Goal: Task Accomplishment & Management: Complete application form

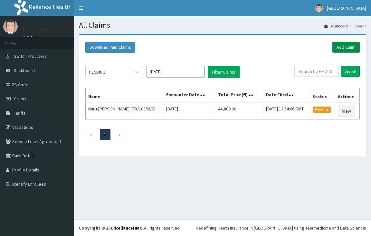
click at [346, 44] on link "Add Claim" at bounding box center [346, 47] width 27 height 11
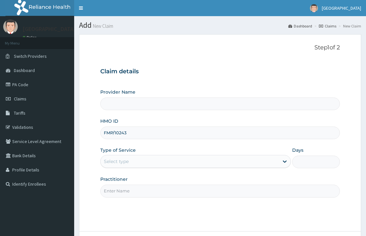
type input "FMP/10243/"
type input "[GEOGRAPHIC_DATA]"
type input "FMP/10243/E"
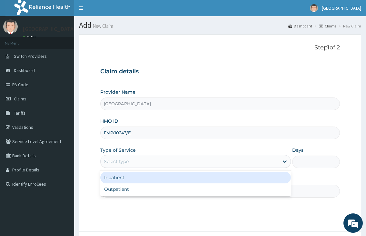
click at [154, 164] on div "Select type" at bounding box center [190, 161] width 178 height 10
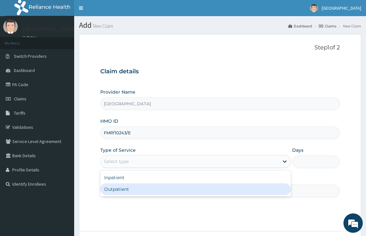
click at [140, 186] on div "Outpatient" at bounding box center [195, 189] width 190 height 12
type input "1"
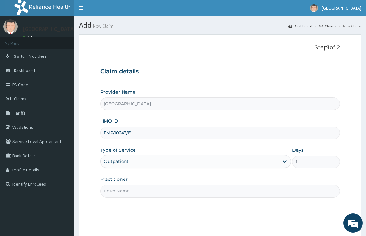
click at [141, 190] on input "Practitioner" at bounding box center [219, 190] width 239 height 13
type input "DR.NKOR"
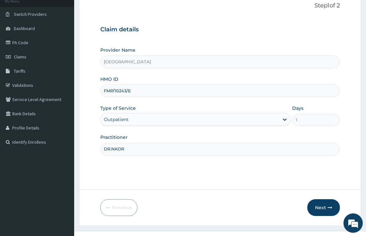
scroll to position [53, 0]
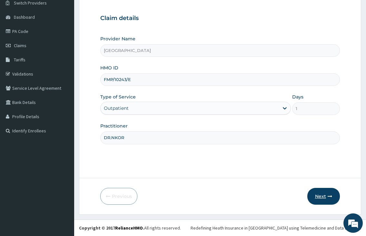
click at [317, 193] on button "Next" at bounding box center [323, 196] width 33 height 17
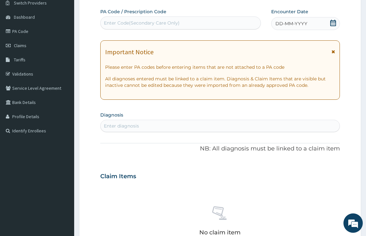
scroll to position [0, 0]
click at [158, 126] on div "Enter diagnosis" at bounding box center [220, 126] width 239 height 10
type input "MALARIA"
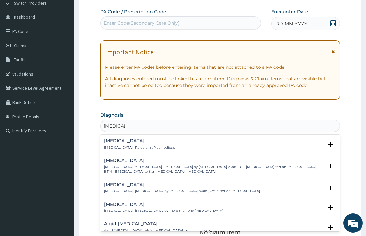
click at [151, 148] on p "Malaria , Paludism , Plasmodiosis" at bounding box center [139, 147] width 71 height 5
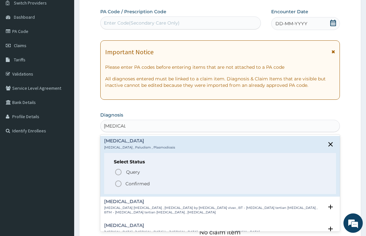
click at [118, 183] on icon "status option filled" at bounding box center [118, 184] width 8 height 8
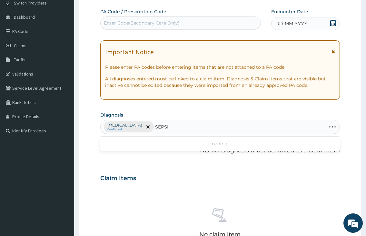
type input "SEPSIS"
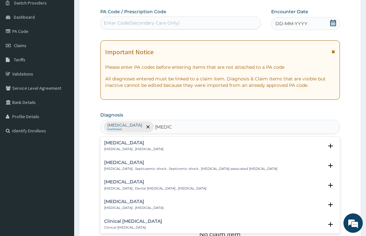
click at [139, 149] on p "Systemic infection , Sepsis" at bounding box center [133, 149] width 59 height 5
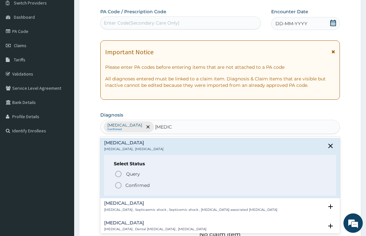
click at [121, 187] on circle "status option filled" at bounding box center [118, 185] width 6 height 6
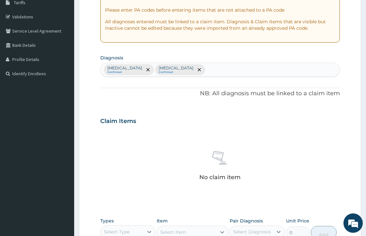
scroll to position [182, 0]
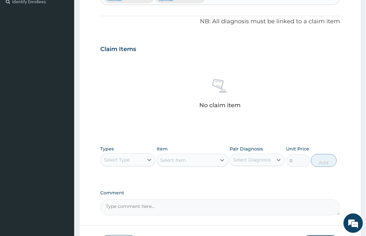
click at [126, 159] on div "Select Type" at bounding box center [117, 159] width 26 height 6
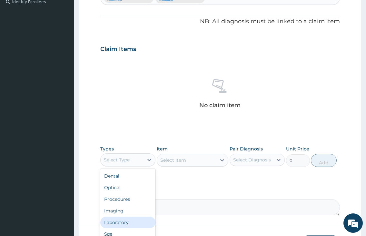
click at [127, 221] on div "Laboratory" at bounding box center [127, 222] width 55 height 12
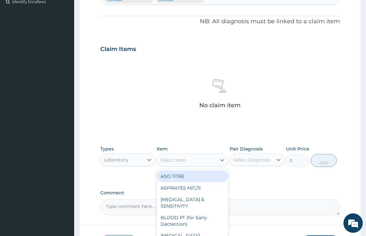
click at [170, 158] on div "Select Item" at bounding box center [173, 160] width 26 height 6
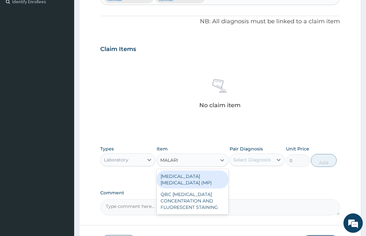
type input "MALARIA"
drag, startPoint x: 201, startPoint y: 177, endPoint x: 265, endPoint y: 159, distance: 66.5
click at [212, 173] on div "[MEDICAL_DATA] [MEDICAL_DATA] (MP)" at bounding box center [193, 179] width 72 height 18
type input "1000"
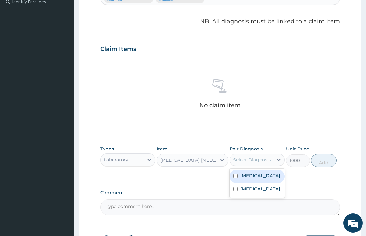
click at [265, 157] on div "Select Diagnosis" at bounding box center [252, 159] width 38 height 6
drag, startPoint x: 252, startPoint y: 175, endPoint x: 321, endPoint y: 160, distance: 71.0
click at [259, 173] on div "Malaria" at bounding box center [257, 176] width 55 height 13
checkbox input "true"
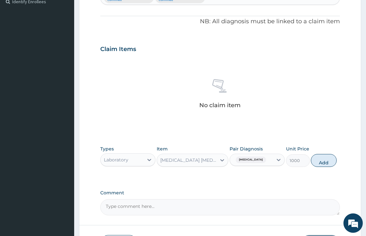
drag, startPoint x: 330, startPoint y: 157, endPoint x: 222, endPoint y: 166, distance: 107.8
click at [325, 160] on button "Add" at bounding box center [324, 160] width 26 height 13
type input "0"
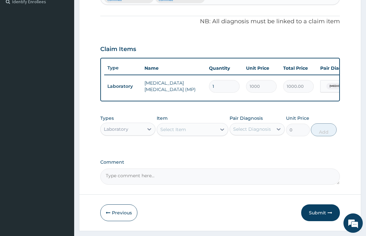
click at [161, 133] on div "Select Item" at bounding box center [173, 129] width 26 height 6
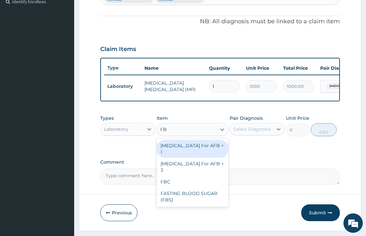
type input "FBC"
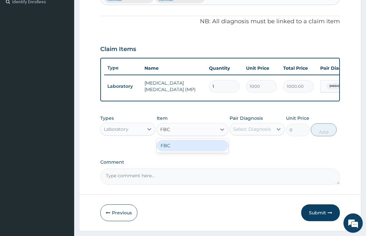
drag, startPoint x: 171, startPoint y: 157, endPoint x: 227, endPoint y: 152, distance: 56.6
click at [172, 153] on div "FBC" at bounding box center [193, 145] width 72 height 14
click at [206, 151] on div "FBC" at bounding box center [193, 146] width 72 height 12
type input "2000"
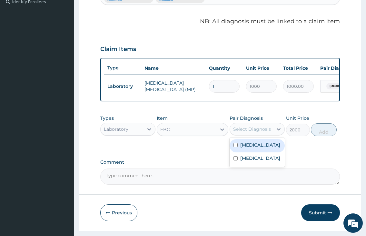
drag, startPoint x: 263, startPoint y: 136, endPoint x: 261, endPoint y: 144, distance: 8.3
click at [263, 132] on div "Select Diagnosis" at bounding box center [252, 129] width 38 height 6
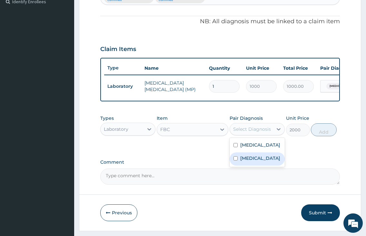
click at [255, 161] on div "[MEDICAL_DATA]" at bounding box center [257, 158] width 55 height 13
checkbox input "true"
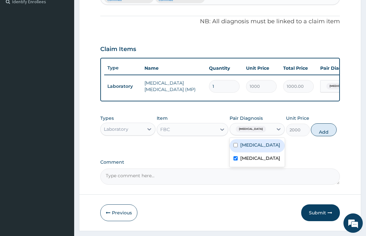
drag, startPoint x: 327, startPoint y: 136, endPoint x: 227, endPoint y: 144, distance: 100.9
click at [324, 136] on button "Add" at bounding box center [324, 129] width 26 height 13
type input "0"
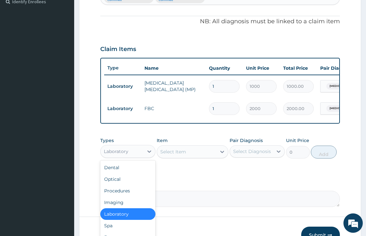
click at [133, 156] on div "Laboratory" at bounding box center [122, 151] width 43 height 10
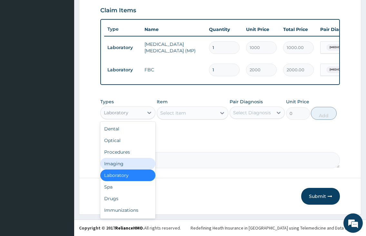
scroll to position [226, 0]
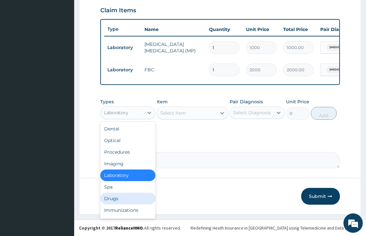
click at [114, 201] on div "Drugs" at bounding box center [127, 199] width 55 height 12
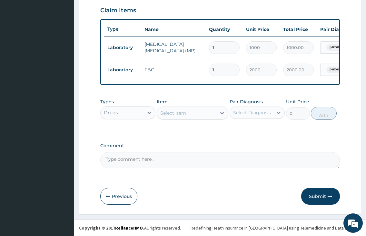
click at [176, 114] on div "Select Item" at bounding box center [173, 113] width 26 height 6
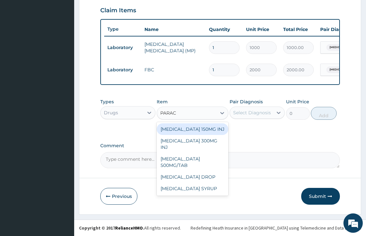
type input "PARACE"
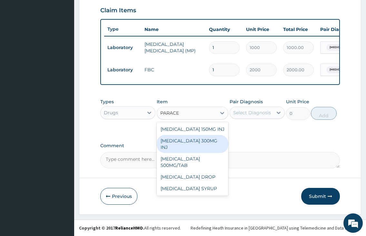
click at [193, 141] on div "[MEDICAL_DATA] 300MG INJ" at bounding box center [193, 144] width 72 height 18
type input "500"
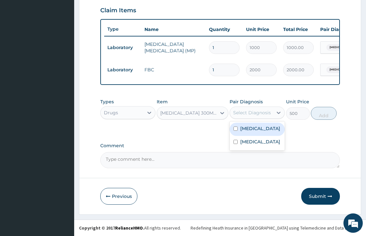
click at [247, 116] on div "Select Diagnosis" at bounding box center [251, 112] width 43 height 10
click at [256, 128] on label "Malaria" at bounding box center [260, 128] width 40 height 6
checkbox input "true"
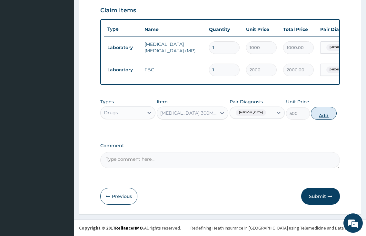
click at [313, 115] on button "Add" at bounding box center [324, 113] width 26 height 13
type input "0"
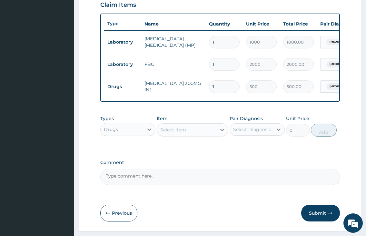
click at [178, 133] on div "Select Item" at bounding box center [173, 129] width 26 height 6
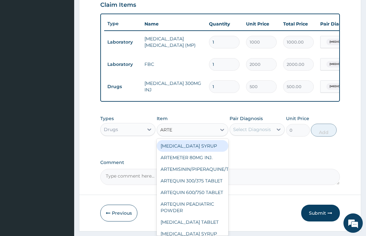
type input "ARTES"
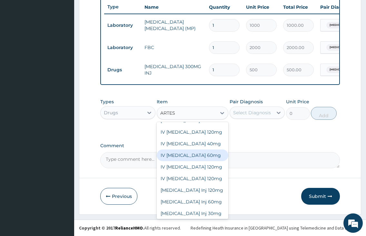
scroll to position [34, 0]
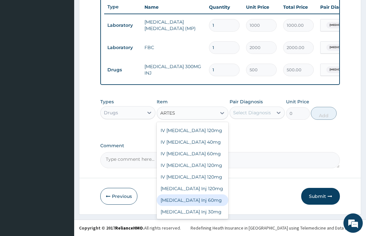
click at [195, 199] on div "[MEDICAL_DATA] Inj 60mg" at bounding box center [193, 200] width 72 height 12
type input "2500"
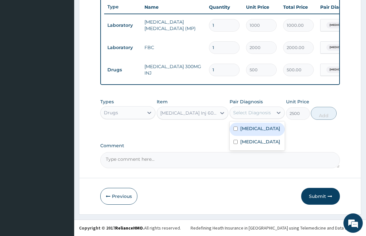
click at [262, 113] on div "Select Diagnosis" at bounding box center [252, 112] width 38 height 6
click at [255, 127] on label "Malaria" at bounding box center [260, 128] width 40 height 6
checkbox input "true"
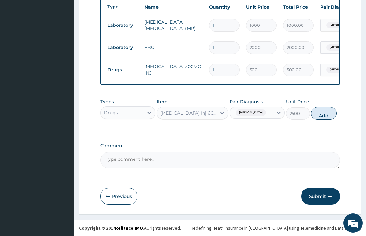
click at [318, 112] on button "Add" at bounding box center [324, 113] width 26 height 13
type input "0"
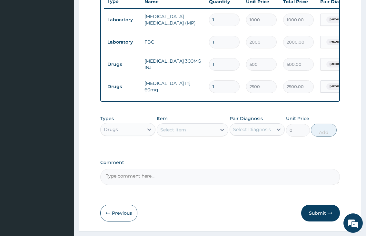
type input "0.00"
type input "3"
type input "7500.00"
type input "3"
click at [181, 135] on div "Select Item" at bounding box center [187, 129] width 60 height 10
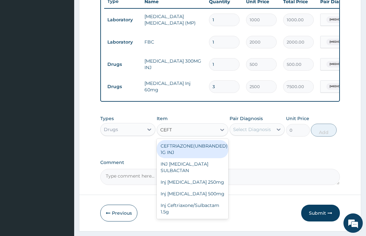
type input "CEFTR"
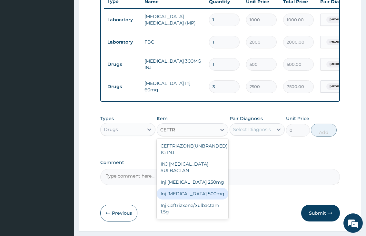
drag, startPoint x: 185, startPoint y: 197, endPoint x: 231, endPoint y: 167, distance: 55.0
click at [186, 197] on div "Inj [MEDICAL_DATA] 500mg" at bounding box center [193, 194] width 72 height 12
type input "1000"
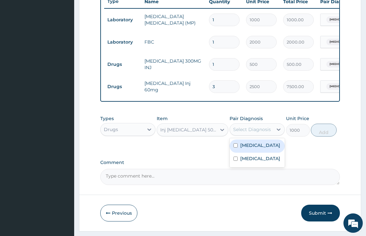
click at [260, 131] on div "Select Diagnosis" at bounding box center [251, 129] width 43 height 10
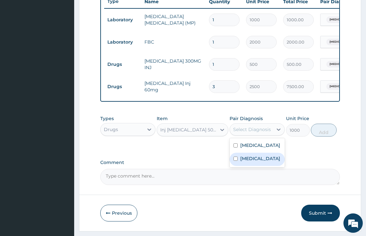
drag, startPoint x: 248, startPoint y: 164, endPoint x: 308, endPoint y: 144, distance: 63.2
click at [263, 161] on div "[MEDICAL_DATA]" at bounding box center [257, 159] width 55 height 13
checkbox input "true"
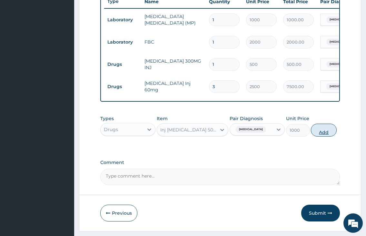
click at [323, 136] on button "Add" at bounding box center [324, 130] width 26 height 13
type input "0"
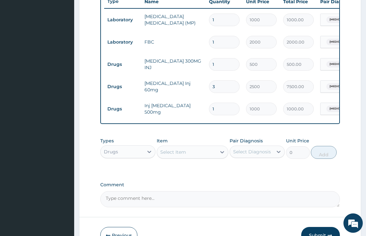
type input "0.00"
type input "4"
type input "4000.00"
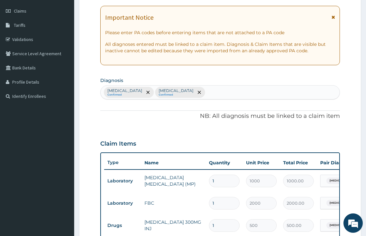
scroll to position [87, 0]
type input "4"
click at [185, 95] on div "Malaria Confirmed Sepsis Confirmed" at bounding box center [220, 93] width 239 height 14
type input "COUGH"
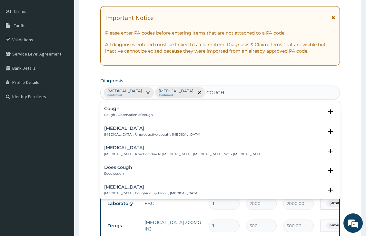
click at [115, 113] on p "Cough , Observation of cough" at bounding box center [128, 115] width 49 height 5
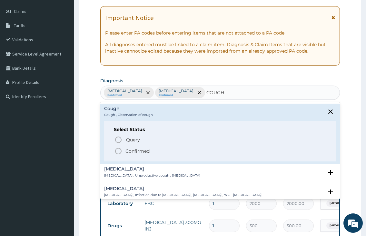
click at [119, 149] on icon "status option filled" at bounding box center [118, 151] width 8 height 8
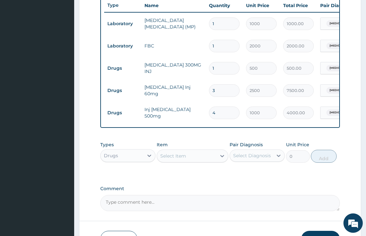
scroll to position [281, 0]
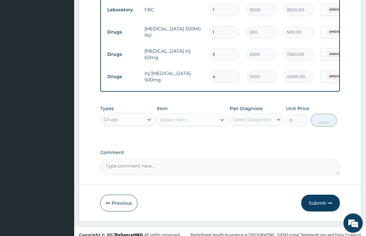
click at [185, 123] on div "Select Item" at bounding box center [173, 119] width 26 height 6
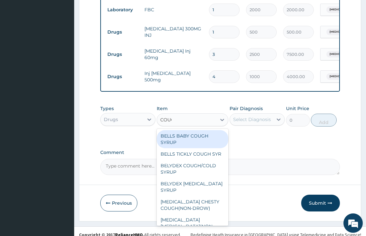
type input "COUGH"
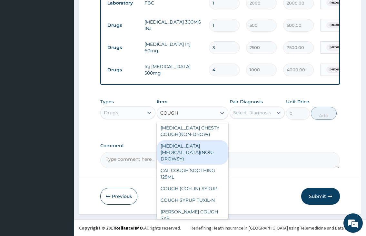
scroll to position [67, 0]
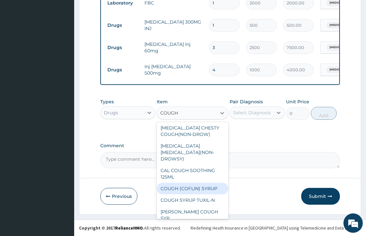
click at [198, 190] on div "COUGH (COFLIN) SYRUP" at bounding box center [193, 189] width 72 height 12
type input "450"
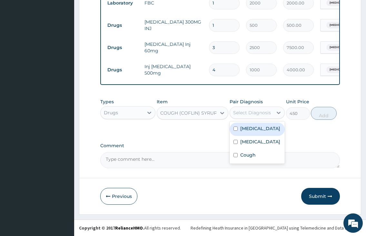
click at [249, 114] on div "Select Diagnosis" at bounding box center [252, 112] width 38 height 6
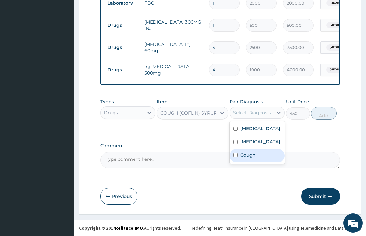
click at [248, 156] on label "Cough" at bounding box center [247, 155] width 15 height 6
checkbox input "true"
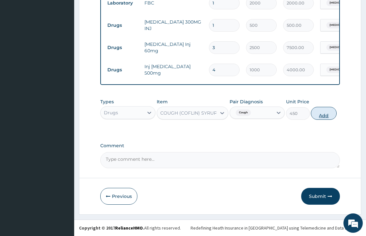
click at [322, 113] on button "Add" at bounding box center [324, 113] width 26 height 13
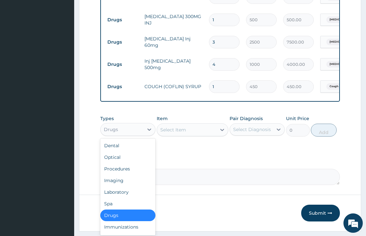
click at [129, 134] on div "Drugs" at bounding box center [122, 129] width 43 height 10
click at [127, 173] on div "Procedures" at bounding box center [127, 169] width 55 height 12
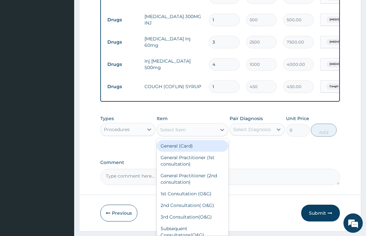
click at [181, 133] on div "Select Item" at bounding box center [173, 129] width 26 height 6
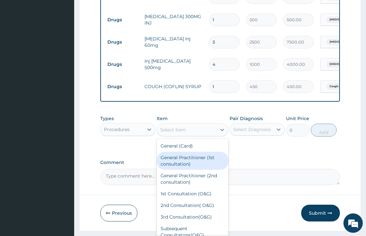
click at [193, 170] on div "General Practitioner (1st consultation)" at bounding box center [193, 161] width 72 height 18
type input "2000"
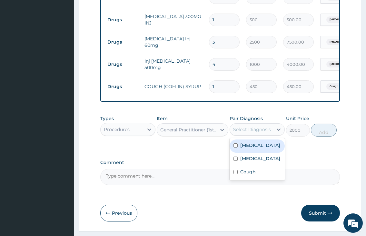
click at [267, 133] on div "Select Diagnosis" at bounding box center [252, 129] width 38 height 6
click at [255, 148] on label "Malaria" at bounding box center [260, 145] width 40 height 6
checkbox input "true"
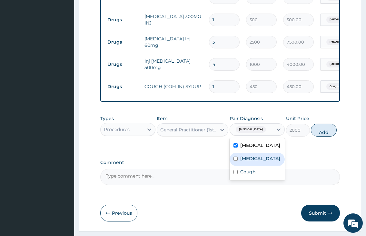
drag, startPoint x: 254, startPoint y: 165, endPoint x: 254, endPoint y: 177, distance: 12.6
click at [254, 166] on div "[MEDICAL_DATA]" at bounding box center [257, 159] width 55 height 13
checkbox input "true"
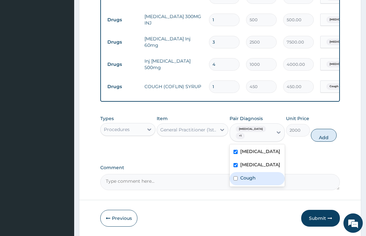
drag, startPoint x: 254, startPoint y: 179, endPoint x: 301, endPoint y: 168, distance: 48.1
click at [254, 179] on label "Cough" at bounding box center [247, 177] width 15 height 6
checkbox input "true"
click at [319, 133] on button "Add" at bounding box center [324, 135] width 26 height 13
type input "0"
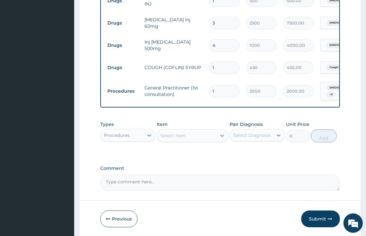
scroll to position [338, 0]
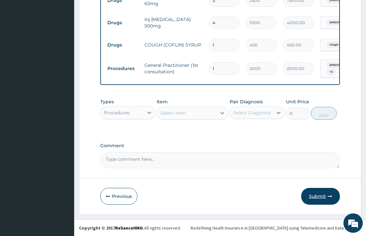
click at [320, 198] on button "Submit" at bounding box center [320, 196] width 39 height 17
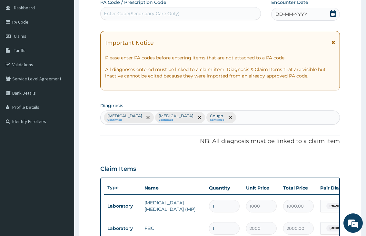
scroll to position [47, 0]
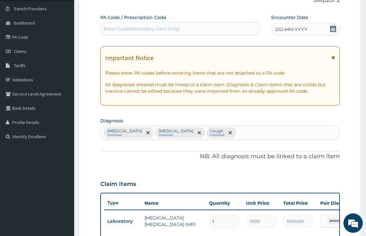
click at [332, 29] on icon at bounding box center [333, 28] width 6 height 6
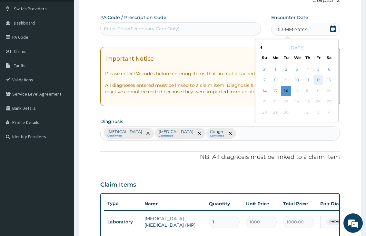
click at [319, 78] on div "12" at bounding box center [318, 80] width 10 height 10
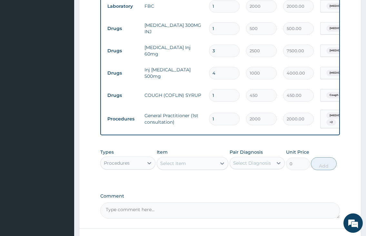
scroll to position [338, 0]
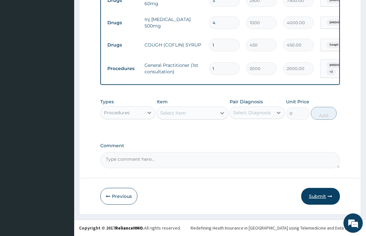
click at [324, 195] on button "Submit" at bounding box center [320, 196] width 39 height 17
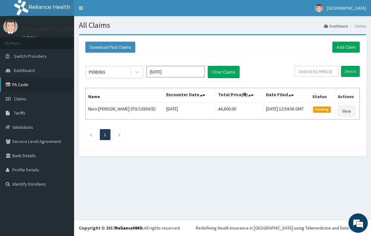
click at [27, 84] on link "PA Code" at bounding box center [37, 84] width 74 height 14
click at [340, 46] on link "Add Claim" at bounding box center [346, 47] width 27 height 11
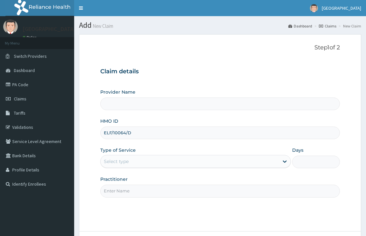
type input "ELF/10064/D"
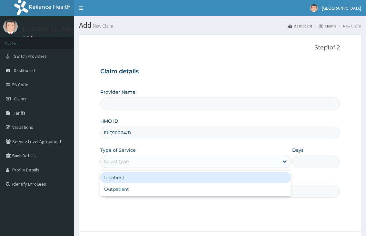
click at [124, 167] on div "Select type" at bounding box center [195, 161] width 190 height 13
type input "[GEOGRAPHIC_DATA]"
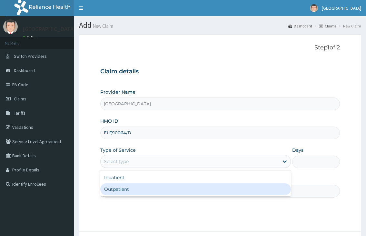
click at [122, 191] on div "Outpatient" at bounding box center [195, 189] width 190 height 12
type input "1"
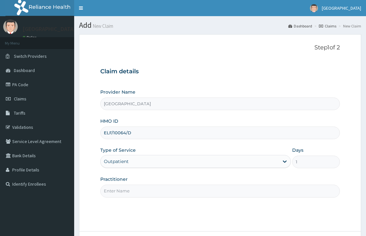
click at [124, 192] on input "Practitioner" at bounding box center [219, 190] width 239 height 13
type input "[PERSON_NAME][GEOGRAPHIC_DATA]"
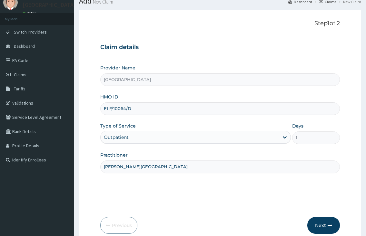
scroll to position [53, 0]
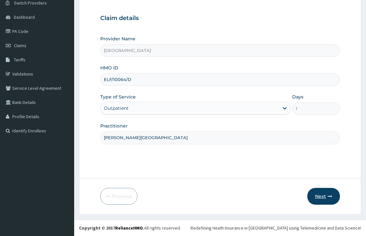
click at [317, 196] on button "Next" at bounding box center [323, 196] width 33 height 17
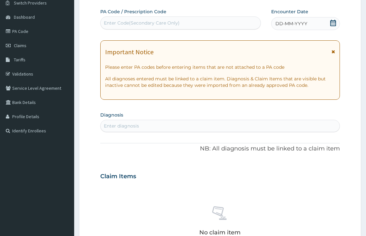
click at [195, 24] on div "Enter Code(Secondary Care Only)" at bounding box center [181, 23] width 160 height 10
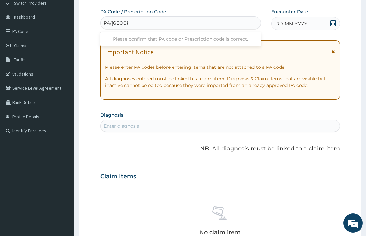
type input "PA/1EBODE"
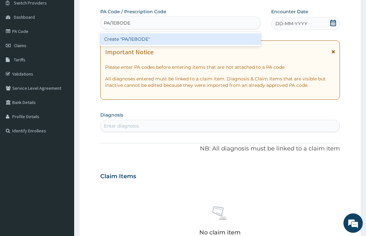
click at [162, 40] on div "Create "PA/1EBODE"" at bounding box center [180, 39] width 160 height 12
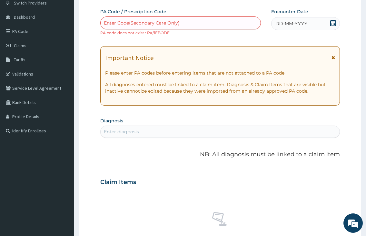
scroll to position [0, 0]
click at [165, 25] on div "Enter Code(Secondary Care Only)" at bounding box center [142, 23] width 76 height 6
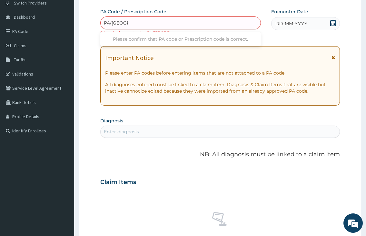
type input "PA/1EBODE"
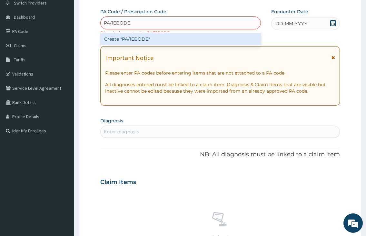
click at [134, 41] on div "Create "PA/1EBODE"" at bounding box center [180, 39] width 160 height 12
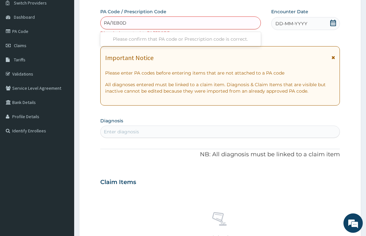
type input "PA/1EB0DE"
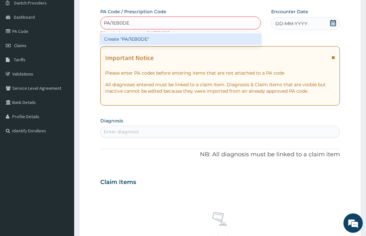
click at [134, 41] on div "Create "PA/1EB0DE"" at bounding box center [180, 39] width 160 height 12
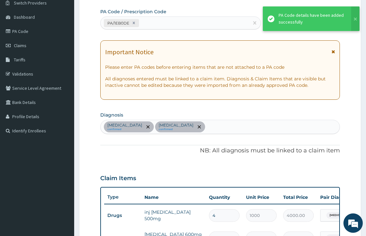
scroll to position [217, 0]
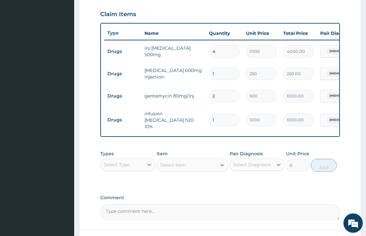
click at [125, 163] on div "Select Type" at bounding box center [117, 164] width 26 height 6
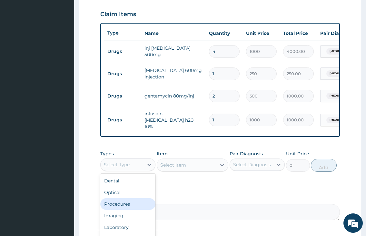
click at [135, 206] on div "Procedures" at bounding box center [127, 204] width 55 height 12
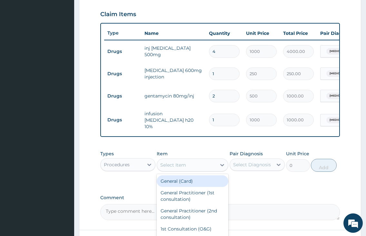
click at [181, 167] on div "Select Item" at bounding box center [173, 165] width 26 height 6
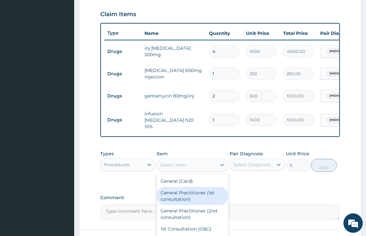
drag, startPoint x: 191, startPoint y: 202, endPoint x: 234, endPoint y: 193, distance: 44.2
click at [193, 201] on div "General Practitioner (1st consultation)" at bounding box center [193, 196] width 72 height 18
type input "2000"
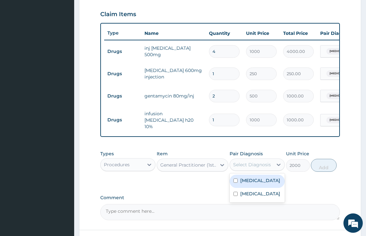
drag, startPoint x: 251, startPoint y: 168, endPoint x: 249, endPoint y: 184, distance: 16.2
click at [251, 168] on div "Select Diagnosis" at bounding box center [252, 164] width 38 height 6
click at [248, 187] on div "[MEDICAL_DATA]" at bounding box center [257, 180] width 55 height 13
checkbox input "true"
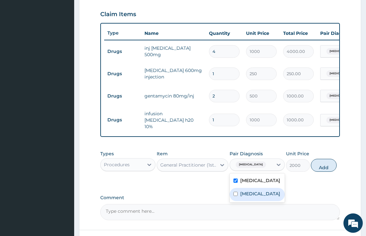
click at [244, 197] on label "[MEDICAL_DATA]" at bounding box center [260, 193] width 40 height 6
checkbox input "true"
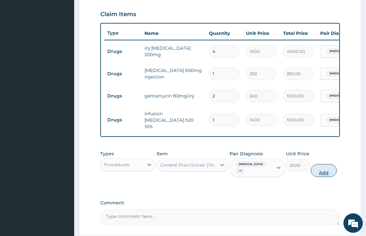
click at [329, 168] on button "Add" at bounding box center [324, 170] width 26 height 13
type input "0"
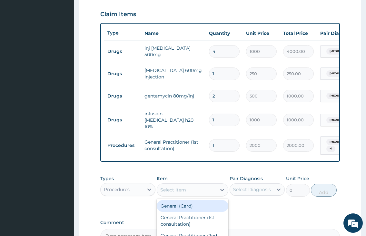
click at [176, 187] on div "Select Item" at bounding box center [173, 189] width 26 height 6
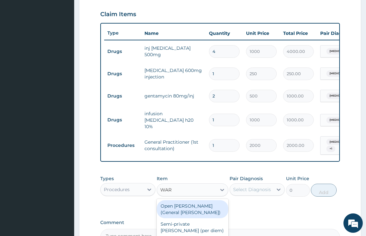
type input "[PERSON_NAME]"
drag, startPoint x: 184, startPoint y: 207, endPoint x: 251, endPoint y: 189, distance: 68.8
click at [188, 205] on div "Open [PERSON_NAME] (General [PERSON_NAME])" at bounding box center [193, 209] width 72 height 18
type input "2500"
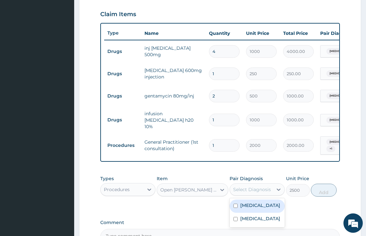
drag, startPoint x: 256, startPoint y: 186, endPoint x: 255, endPoint y: 183, distance: 3.9
click at [256, 187] on div "Select Diagnosis" at bounding box center [252, 189] width 38 height 6
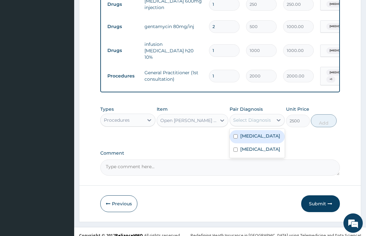
scroll to position [293, 0]
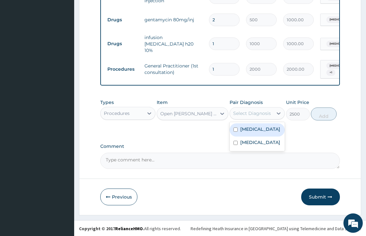
drag, startPoint x: 246, startPoint y: 130, endPoint x: 246, endPoint y: 140, distance: 10.3
click at [246, 134] on div "[MEDICAL_DATA]" at bounding box center [257, 129] width 55 height 13
checkbox input "true"
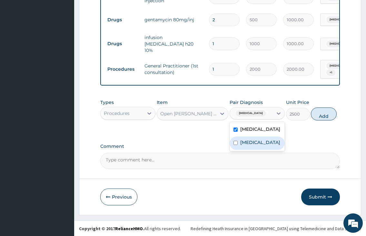
click at [246, 141] on label "[MEDICAL_DATA]" at bounding box center [260, 142] width 40 height 6
checkbox input "true"
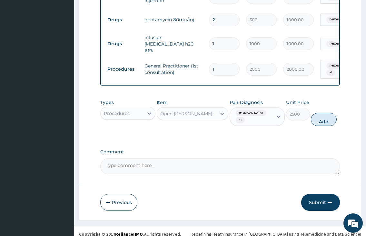
click at [326, 117] on button "Add" at bounding box center [324, 119] width 26 height 13
type input "0"
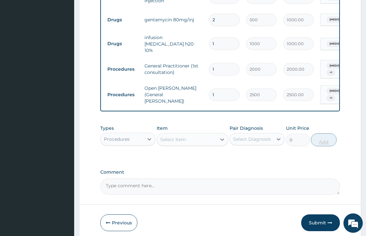
type input "0.00"
type input "2"
type input "5000.00"
type input "2"
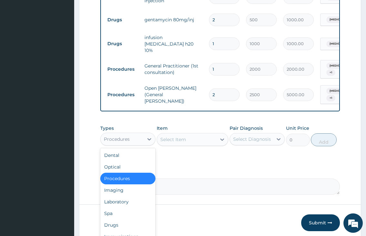
click at [122, 137] on div "Procedures" at bounding box center [117, 139] width 26 height 6
click at [109, 196] on div "Laboratory" at bounding box center [127, 202] width 55 height 12
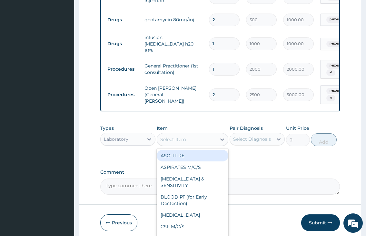
click at [173, 137] on div "Select Item" at bounding box center [173, 139] width 26 height 6
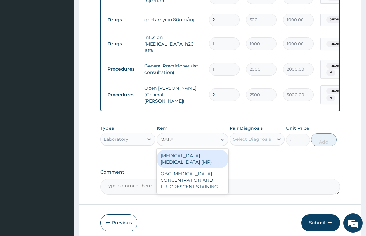
type input "MALAR"
drag, startPoint x: 202, startPoint y: 154, endPoint x: 223, endPoint y: 148, distance: 21.3
click at [203, 154] on div "[MEDICAL_DATA] [MEDICAL_DATA] (MP)" at bounding box center [193, 159] width 72 height 18
type input "1000"
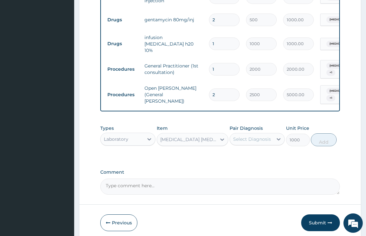
click at [245, 136] on div "Select Diagnosis" at bounding box center [252, 139] width 38 height 6
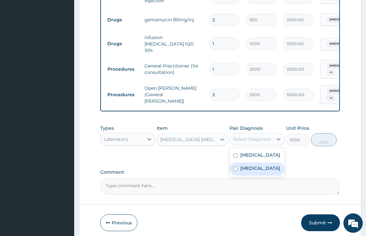
drag, startPoint x: 244, startPoint y: 162, endPoint x: 266, endPoint y: 162, distance: 22.3
click at [245, 165] on label "[MEDICAL_DATA]" at bounding box center [260, 168] width 40 height 6
checkbox input "true"
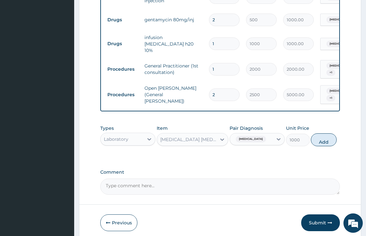
drag, startPoint x: 320, startPoint y: 136, endPoint x: 293, endPoint y: 144, distance: 27.8
click at [320, 137] on button "Add" at bounding box center [324, 139] width 26 height 13
type input "0"
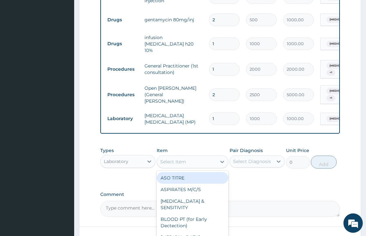
click at [193, 156] on div "Select Item" at bounding box center [187, 161] width 60 height 10
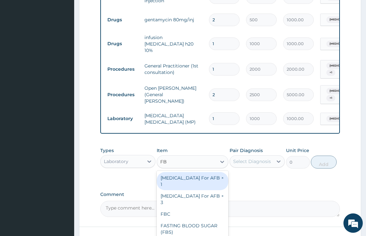
type input "FBC"
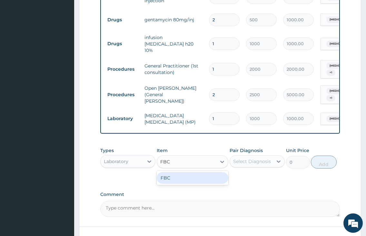
drag, startPoint x: 184, startPoint y: 176, endPoint x: 248, endPoint y: 167, distance: 64.9
click at [195, 175] on div "FBC" at bounding box center [193, 178] width 72 height 12
type input "2000"
click at [251, 161] on div "Select Diagnosis" at bounding box center [251, 161] width 43 height 10
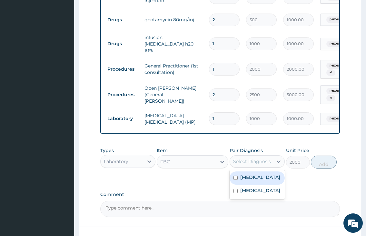
drag, startPoint x: 245, startPoint y: 173, endPoint x: 289, endPoint y: 165, distance: 44.3
click at [251, 174] on label "[MEDICAL_DATA]" at bounding box center [260, 177] width 40 height 6
checkbox input "true"
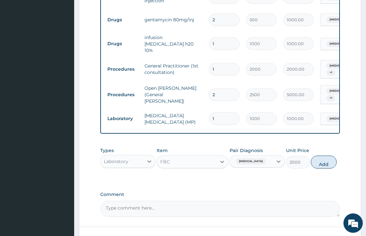
drag, startPoint x: 326, startPoint y: 157, endPoint x: 185, endPoint y: 172, distance: 141.3
click at [324, 158] on button "Add" at bounding box center [324, 161] width 26 height 13
type input "0"
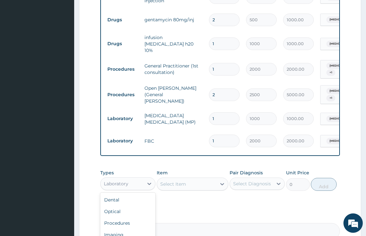
click at [125, 180] on div "Laboratory" at bounding box center [116, 183] width 25 height 6
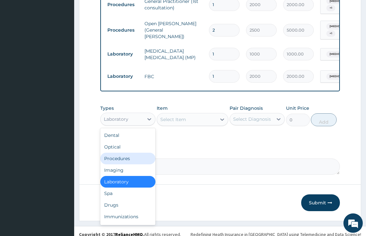
scroll to position [360, 0]
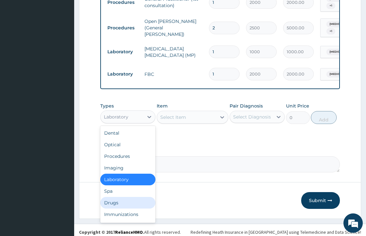
click at [107, 199] on div "Drugs" at bounding box center [127, 203] width 55 height 12
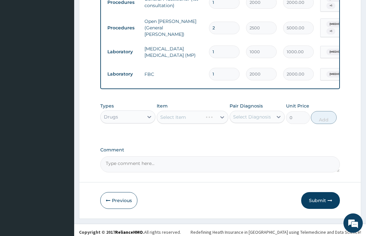
click at [177, 112] on div "Select Item" at bounding box center [193, 117] width 72 height 13
click at [181, 114] on div "Select Item" at bounding box center [173, 117] width 26 height 6
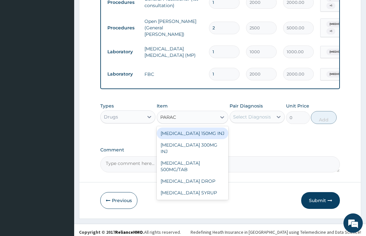
type input "PARACE"
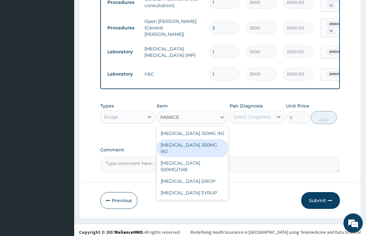
drag, startPoint x: 209, startPoint y: 138, endPoint x: 234, endPoint y: 133, distance: 26.0
click at [212, 139] on div "[MEDICAL_DATA] 300MG INJ" at bounding box center [193, 148] width 72 height 18
type input "500"
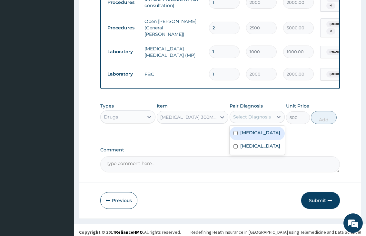
click at [243, 116] on div "Select Diagnosis" at bounding box center [251, 117] width 43 height 10
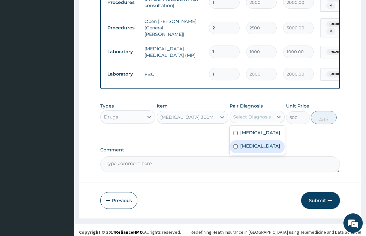
drag, startPoint x: 259, startPoint y: 142, endPoint x: 304, endPoint y: 124, distance: 47.7
click at [268, 140] on div "[MEDICAL_DATA]" at bounding box center [257, 146] width 55 height 13
checkbox input "true"
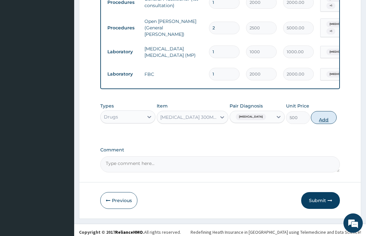
click at [325, 114] on button "Add" at bounding box center [324, 117] width 26 height 13
type input "0"
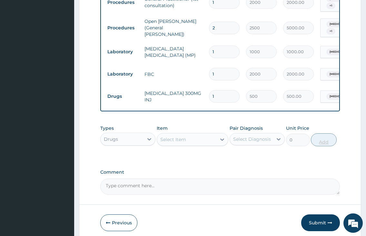
type input "0.00"
type input "2"
type input "1000.00"
type input "2"
click at [199, 134] on div "Select Item" at bounding box center [187, 139] width 60 height 10
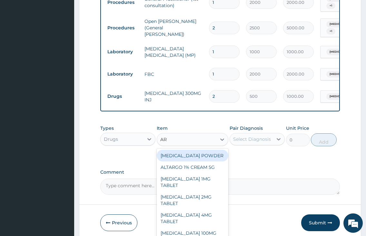
type input "ART"
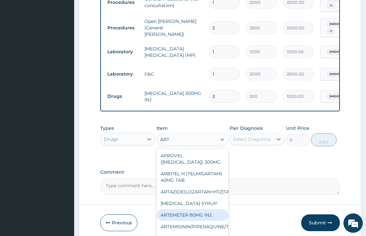
click at [193, 215] on div "ARTEMETER 80MG INJ." at bounding box center [193, 215] width 72 height 12
type input "350"
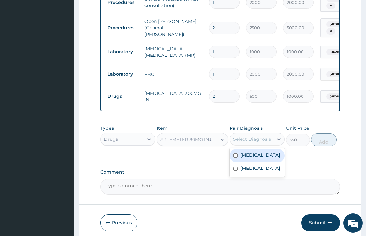
drag, startPoint x: 260, startPoint y: 131, endPoint x: 260, endPoint y: 141, distance: 10.0
click at [260, 136] on div "Select Diagnosis" at bounding box center [252, 139] width 38 height 6
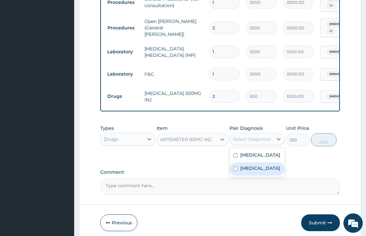
drag, startPoint x: 252, startPoint y: 163, endPoint x: 300, endPoint y: 145, distance: 51.3
click at [256, 165] on label "[MEDICAL_DATA]" at bounding box center [260, 168] width 40 height 6
checkbox input "true"
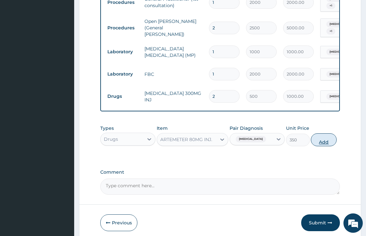
click at [318, 139] on button "Add" at bounding box center [324, 139] width 26 height 13
type input "0"
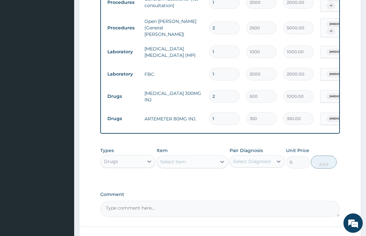
click at [172, 158] on div "Select Item" at bounding box center [173, 161] width 26 height 6
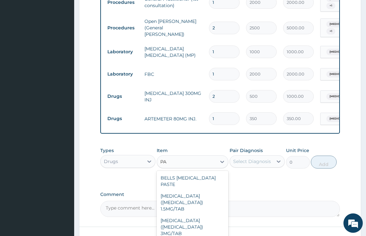
type input "P"
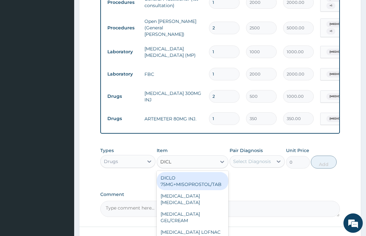
type input "DICLO"
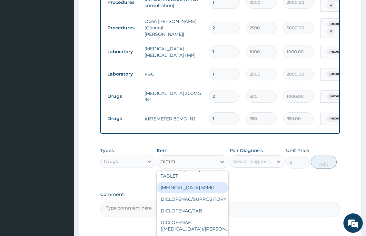
scroll to position [129, 0]
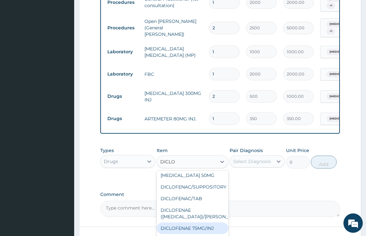
click at [201, 223] on div "DICLOFENAE 75MG/INJ" at bounding box center [193, 228] width 72 height 12
type input "250"
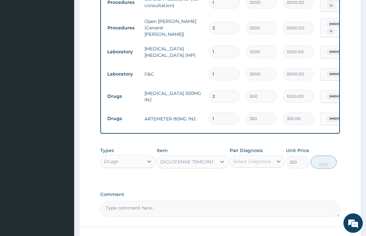
click at [258, 159] on div "Select Diagnosis" at bounding box center [252, 161] width 38 height 6
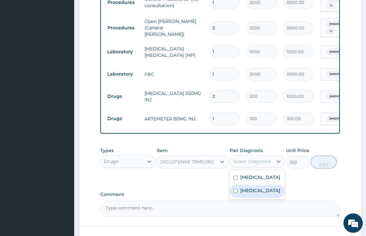
click at [251, 187] on label "[MEDICAL_DATA]" at bounding box center [260, 190] width 40 height 6
checkbox input "true"
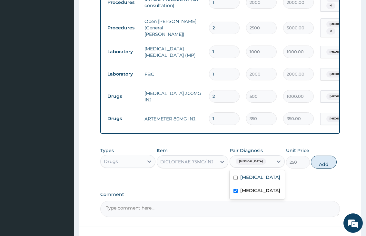
drag, startPoint x: 329, startPoint y: 158, endPoint x: 165, endPoint y: 183, distance: 165.7
click at [328, 158] on button "Add" at bounding box center [324, 161] width 26 height 13
type input "0"
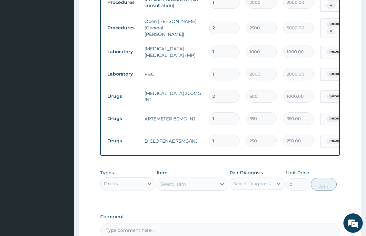
click at [166, 182] on div "Select Item" at bounding box center [173, 184] width 26 height 6
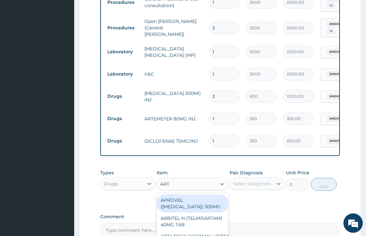
type input "ARTE"
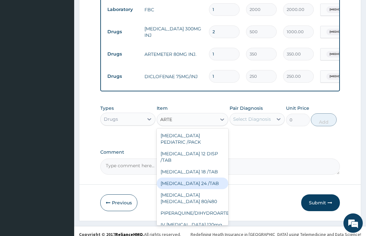
click at [187, 178] on div "[MEDICAL_DATA] 24 /TAB" at bounding box center [193, 183] width 72 height 12
type input "90"
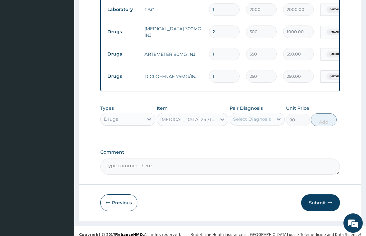
click at [198, 117] on div "[MEDICAL_DATA] 24 /TAB" at bounding box center [188, 119] width 57 height 6
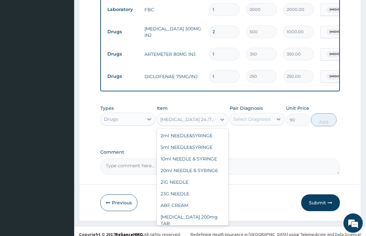
scroll to position [6337, 0]
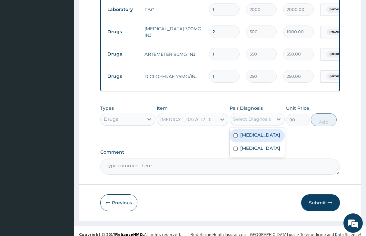
click at [250, 116] on div "Select Diagnosis" at bounding box center [252, 119] width 38 height 6
drag, startPoint x: 247, startPoint y: 143, endPoint x: 291, endPoint y: 127, distance: 46.4
click at [248, 145] on label "[MEDICAL_DATA]" at bounding box center [260, 148] width 40 height 6
checkbox input "true"
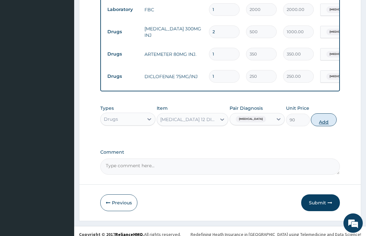
click at [319, 115] on button "Add" at bounding box center [324, 119] width 26 height 13
type input "0"
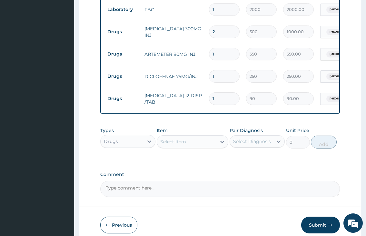
type input "12"
type input "1080.00"
type input "12"
click at [195, 138] on div "Select Item" at bounding box center [187, 141] width 60 height 10
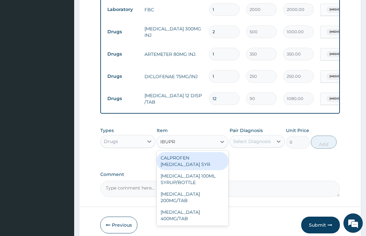
type input "IBUPRO"
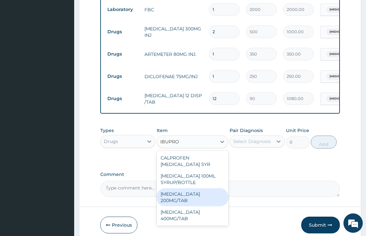
drag, startPoint x: 186, startPoint y: 187, endPoint x: 253, endPoint y: 152, distance: 76.3
click at [188, 188] on div "[MEDICAL_DATA] 200MG/TAB" at bounding box center [193, 197] width 72 height 18
type input "50"
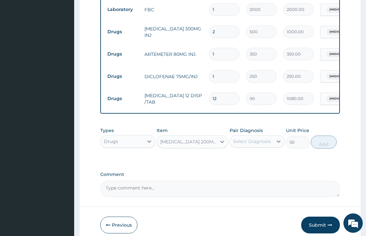
click at [261, 138] on div "Select Diagnosis" at bounding box center [252, 141] width 38 height 6
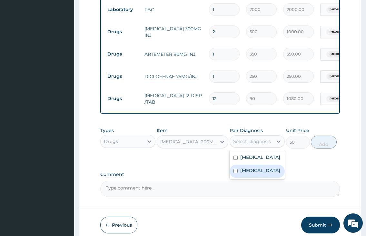
click at [254, 167] on label "[MEDICAL_DATA]" at bounding box center [260, 170] width 40 height 6
checkbox input "true"
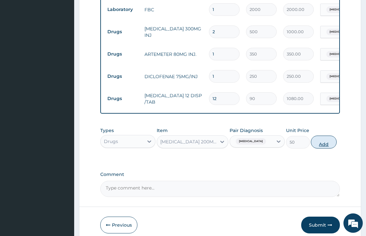
click at [314, 140] on button "Add" at bounding box center [324, 141] width 26 height 13
type input "0"
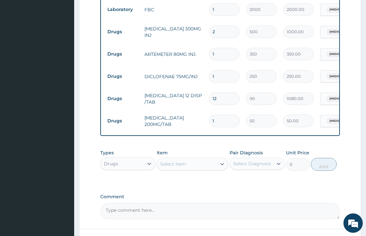
type input "10"
type input "500.00"
type input "10"
click at [172, 161] on div "Select Item" at bounding box center [173, 164] width 26 height 6
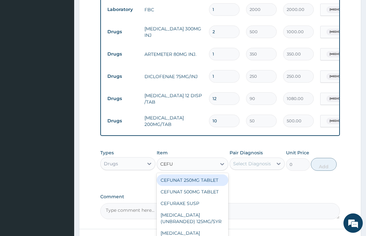
type input "CEFUR"
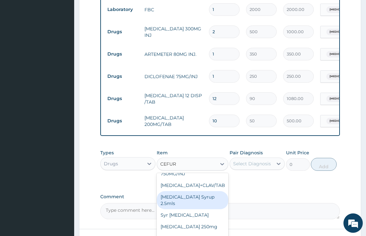
scroll to position [115, 0]
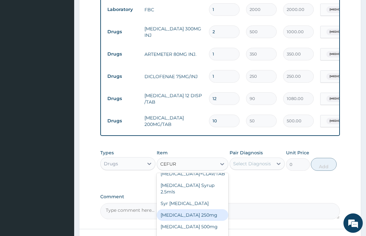
drag, startPoint x: 189, startPoint y: 227, endPoint x: 243, endPoint y: 203, distance: 58.6
click at [189, 221] on div "[MEDICAL_DATA] 250mg" at bounding box center [193, 215] width 72 height 12
type input "300"
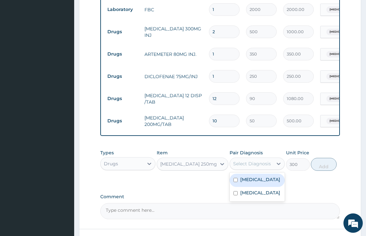
click at [262, 160] on div "Select Diagnosis" at bounding box center [252, 163] width 38 height 6
drag, startPoint x: 252, startPoint y: 175, endPoint x: 336, endPoint y: 167, distance: 84.6
click at [258, 175] on div "[MEDICAL_DATA]" at bounding box center [257, 179] width 55 height 13
checkbox input "true"
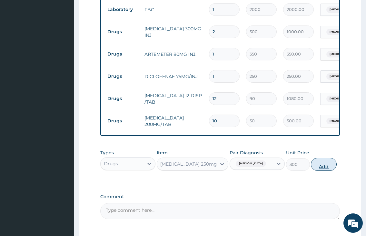
click at [323, 162] on button "Add" at bounding box center [324, 164] width 26 height 13
type input "0"
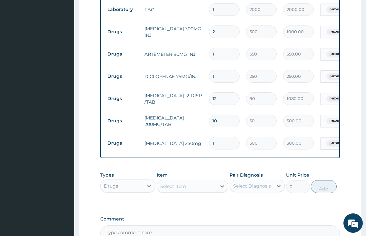
type input "10"
type input "3000.00"
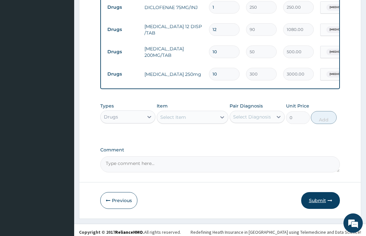
type input "10"
click at [328, 198] on icon "button" at bounding box center [330, 200] width 5 height 5
